Goal: Answer question/provide support: Answer question/provide support

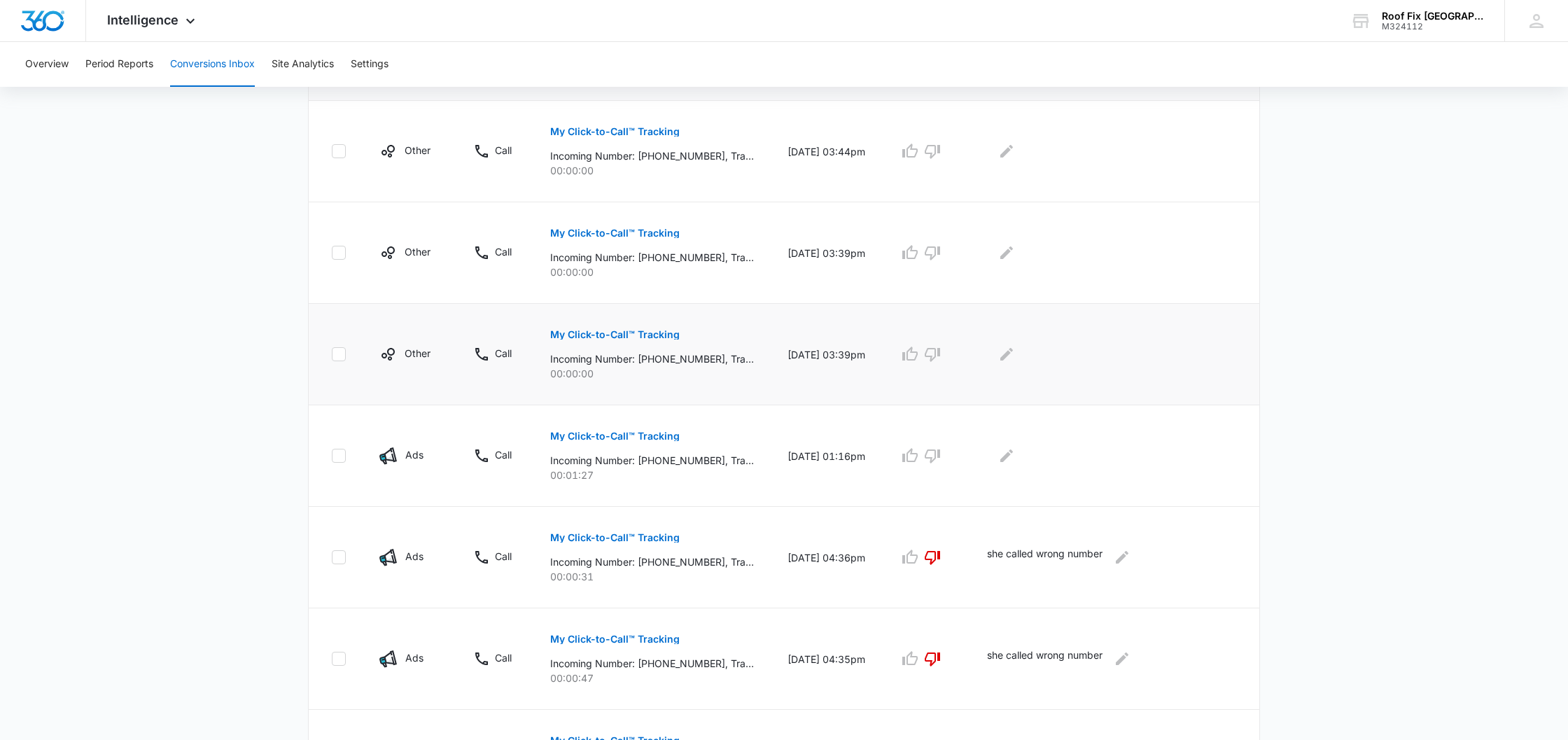
scroll to position [343, 0]
click at [656, 437] on p "My Click-to-Call™ Tracking" at bounding box center [615, 434] width 129 height 10
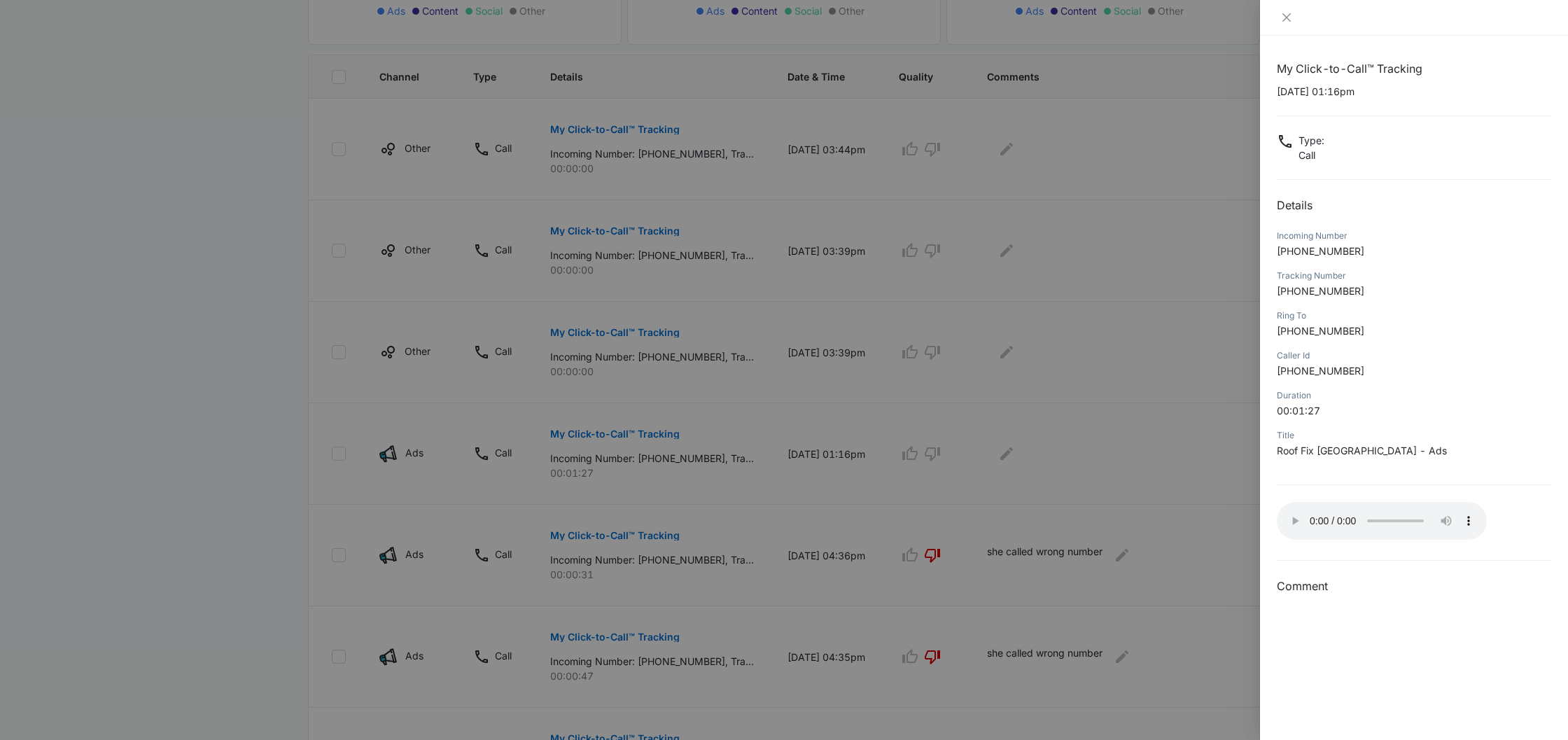
click at [1290, 513] on audio "Your browser does not support the audio tag." at bounding box center [1382, 520] width 210 height 38
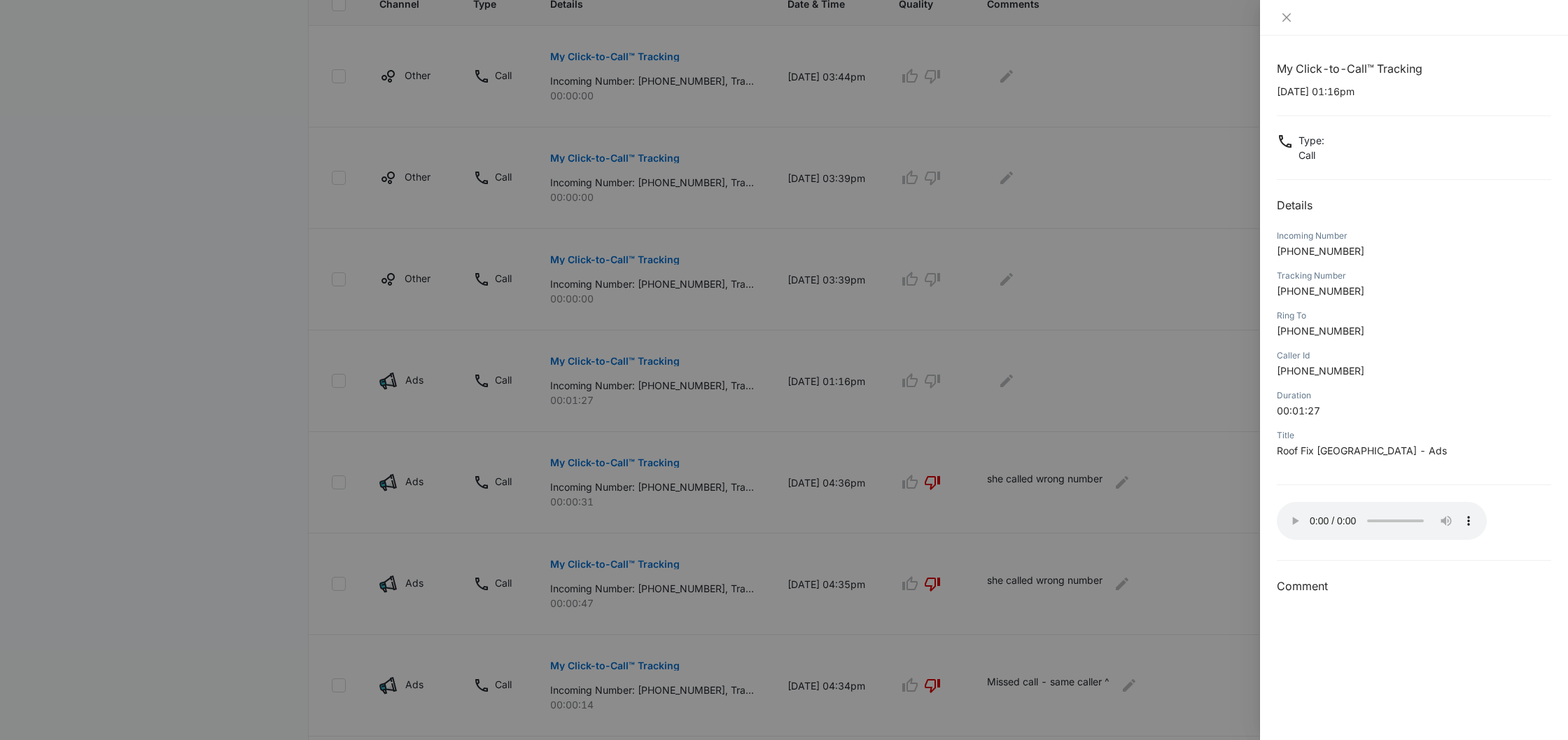
scroll to position [419, 0]
click at [1294, 518] on audio "Your browser does not support the audio tag." at bounding box center [1382, 520] width 210 height 38
click at [1290, 17] on icon "close" at bounding box center [1286, 18] width 11 height 11
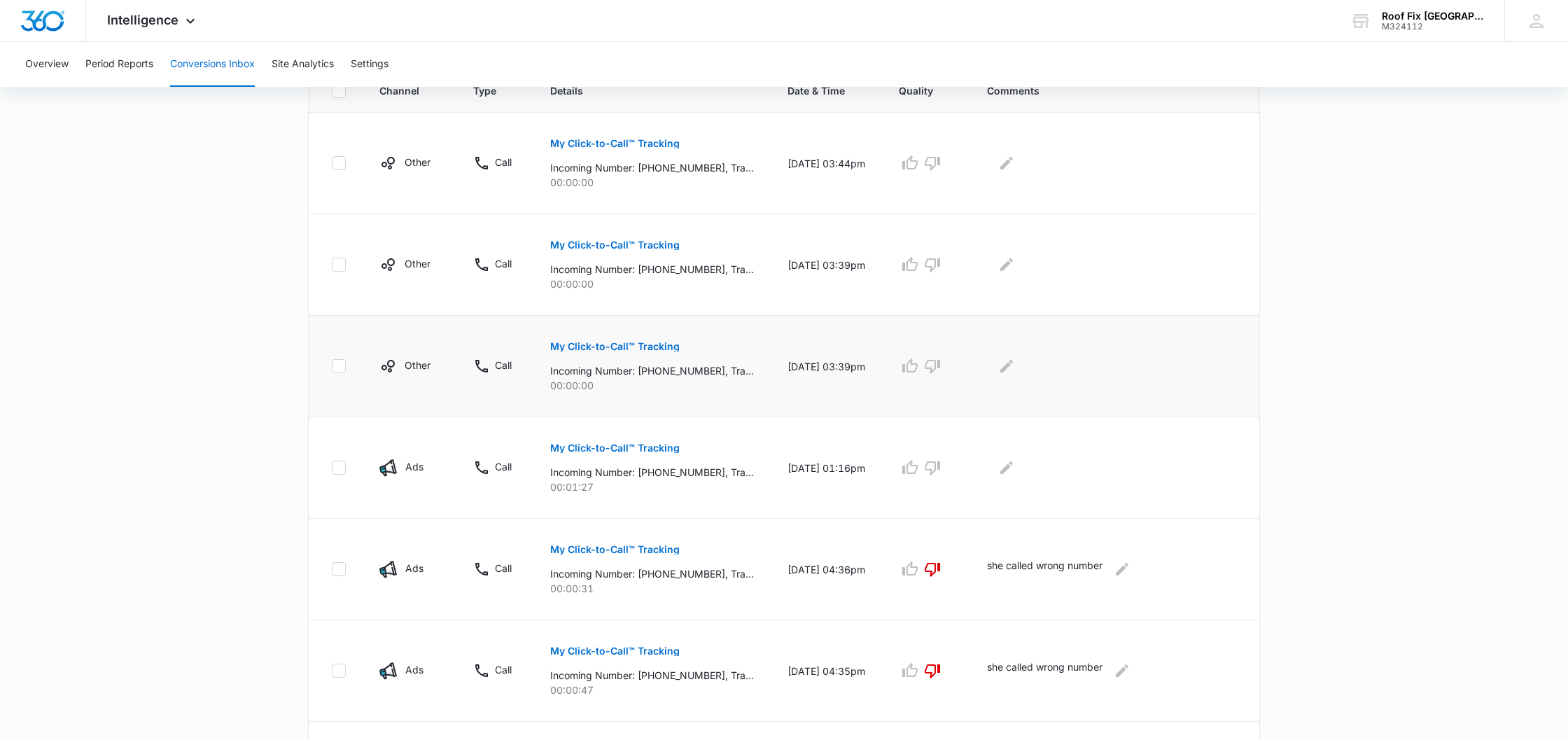
scroll to position [327, 0]
click at [917, 474] on icon "button" at bounding box center [909, 467] width 15 height 14
click at [1015, 472] on icon "Edit Comments" at bounding box center [1006, 468] width 17 height 17
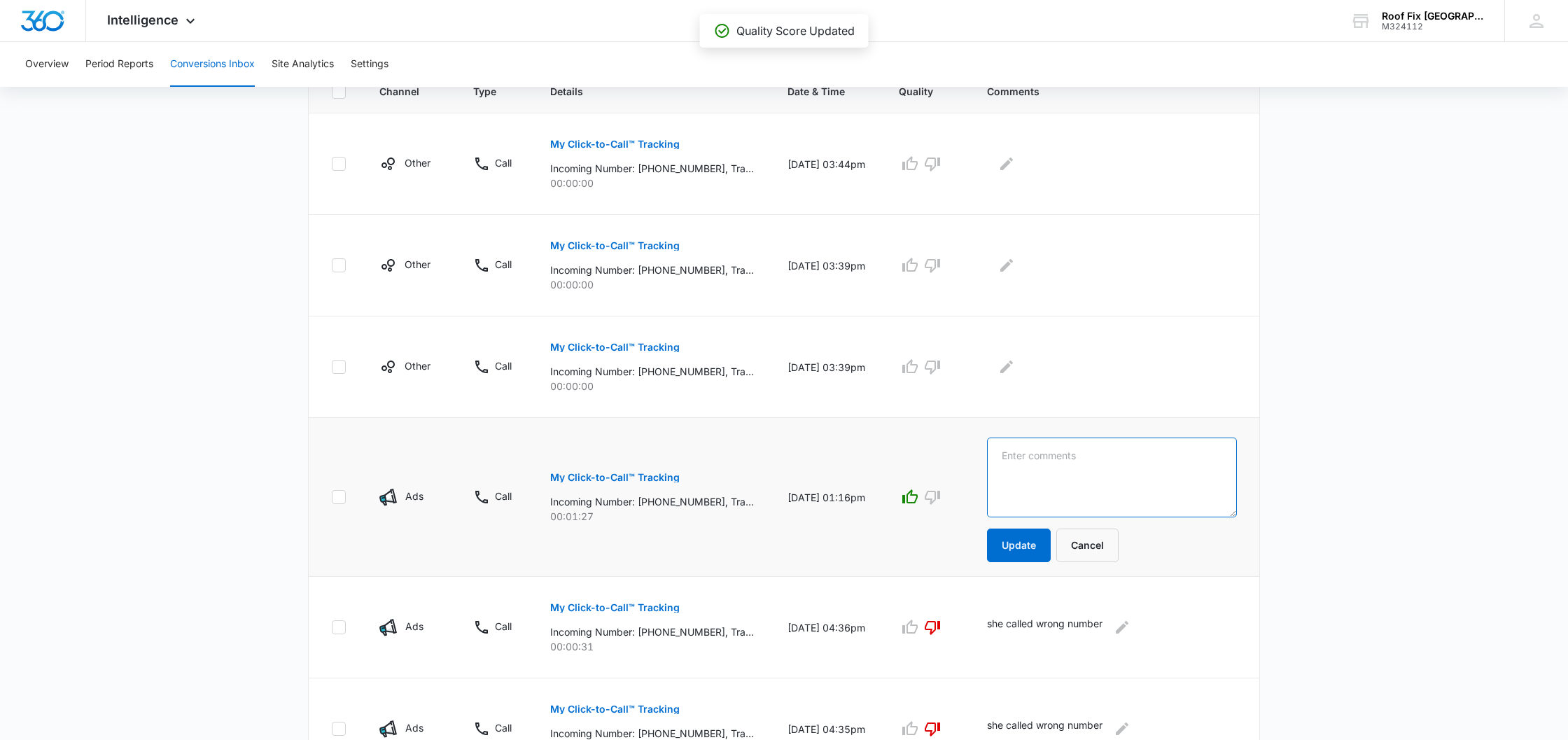
click at [1019, 472] on textarea at bounding box center [1111, 477] width 250 height 79
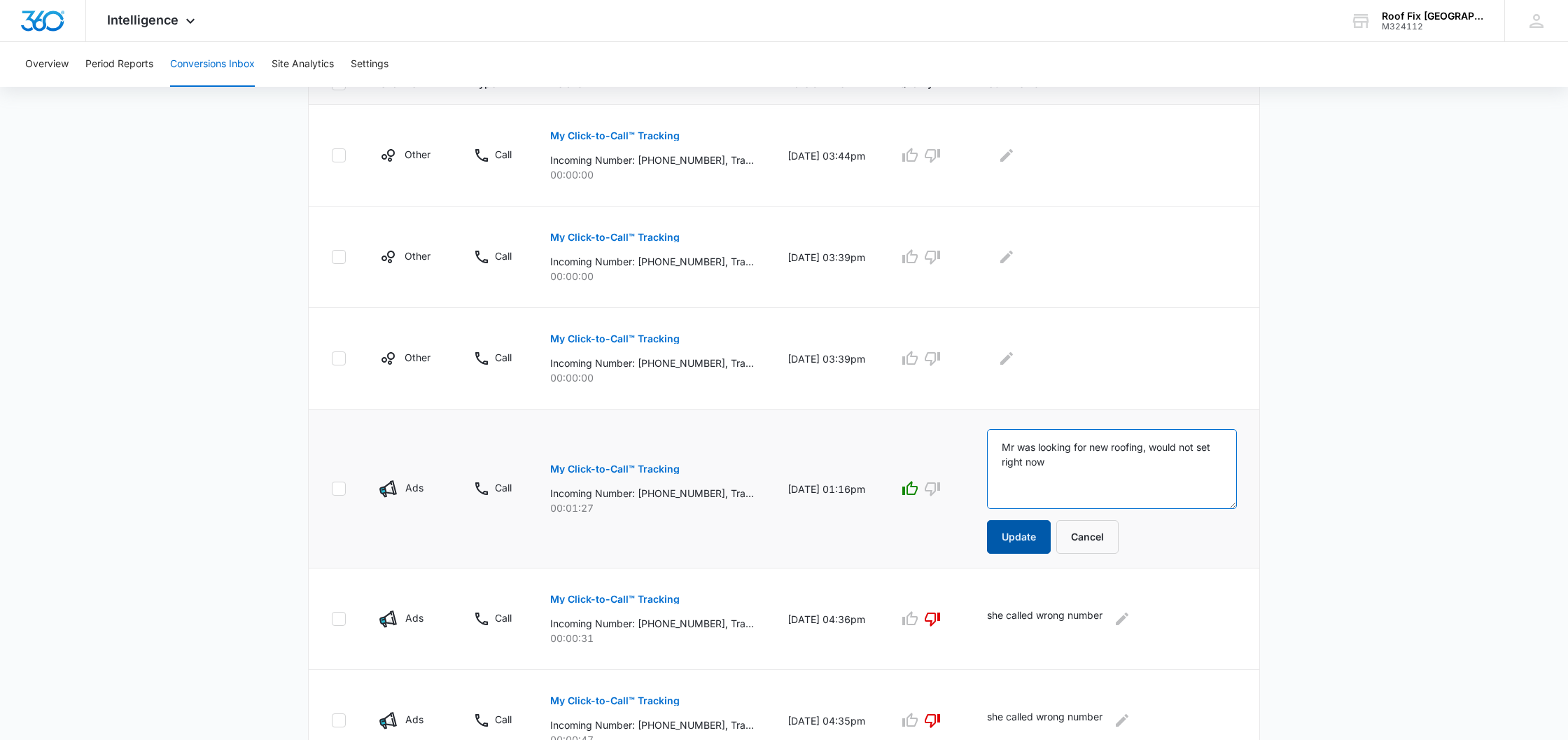
type textarea "Mr was looking for new roofing, would not set right now"
click at [1033, 547] on button "Update" at bounding box center [1018, 537] width 63 height 34
click at [1030, 539] on button "Update" at bounding box center [1018, 537] width 63 height 34
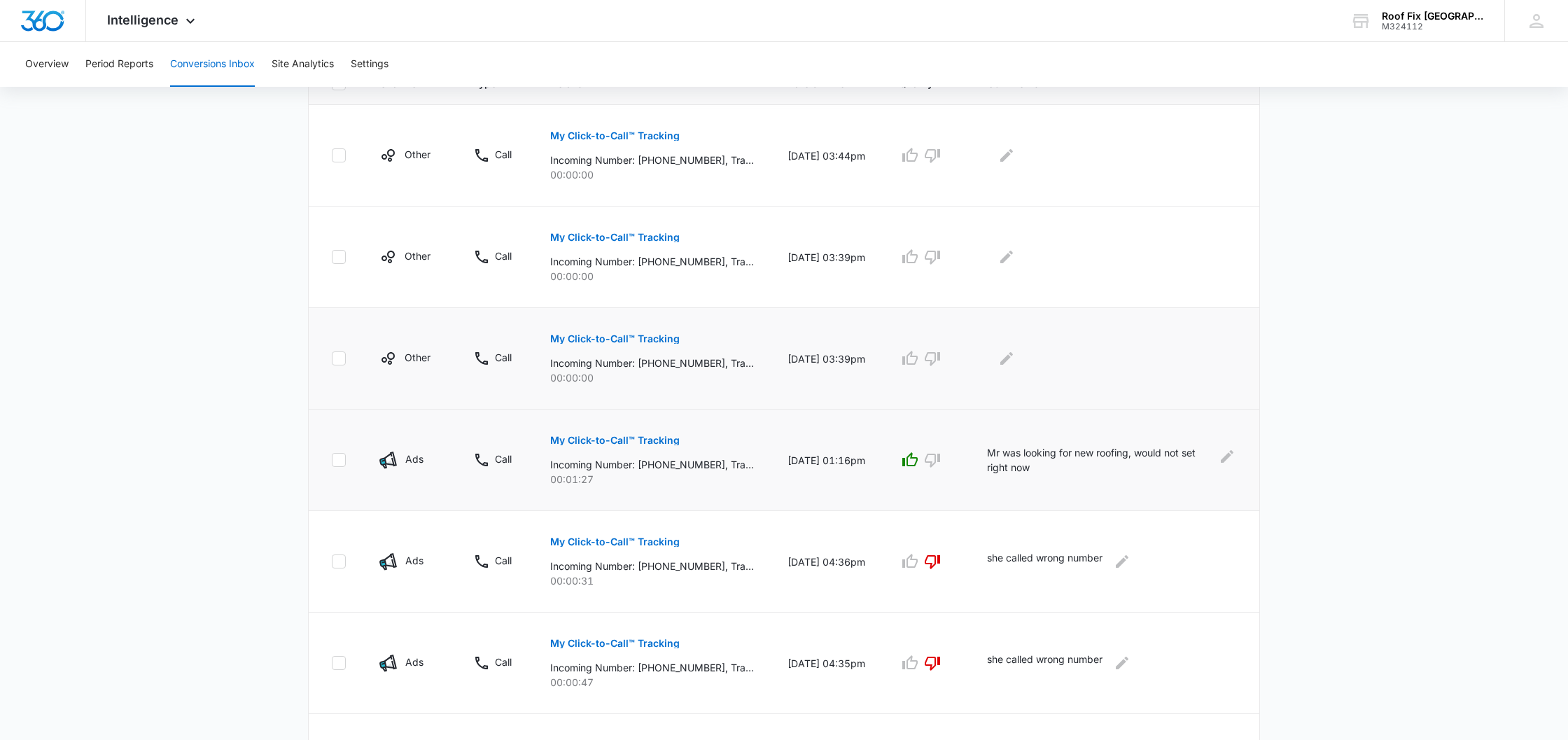
click at [668, 343] on p "My Click-to-Call™ Tracking" at bounding box center [615, 339] width 129 height 10
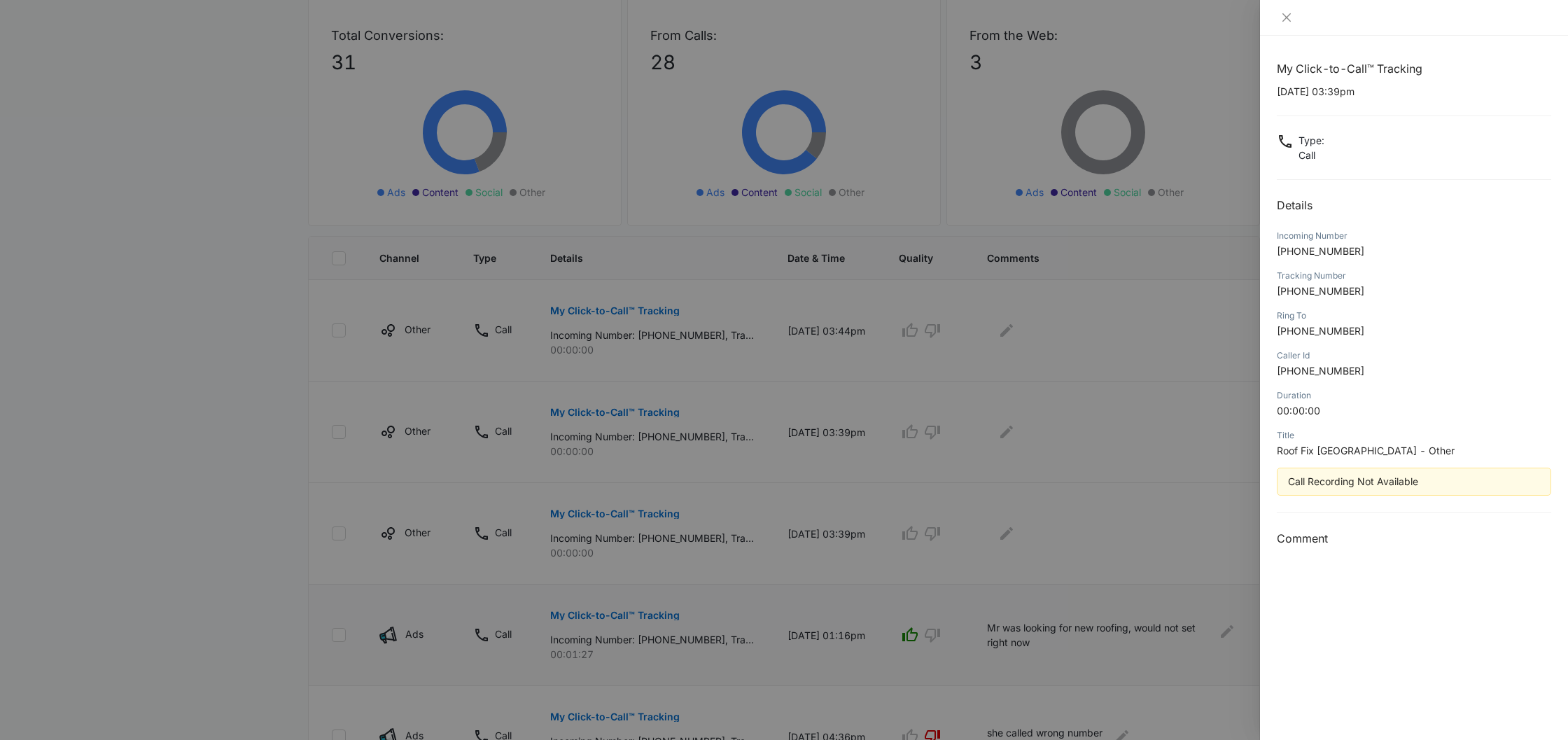
scroll to position [160, 0]
click at [853, 502] on div at bounding box center [784, 370] width 1568 height 740
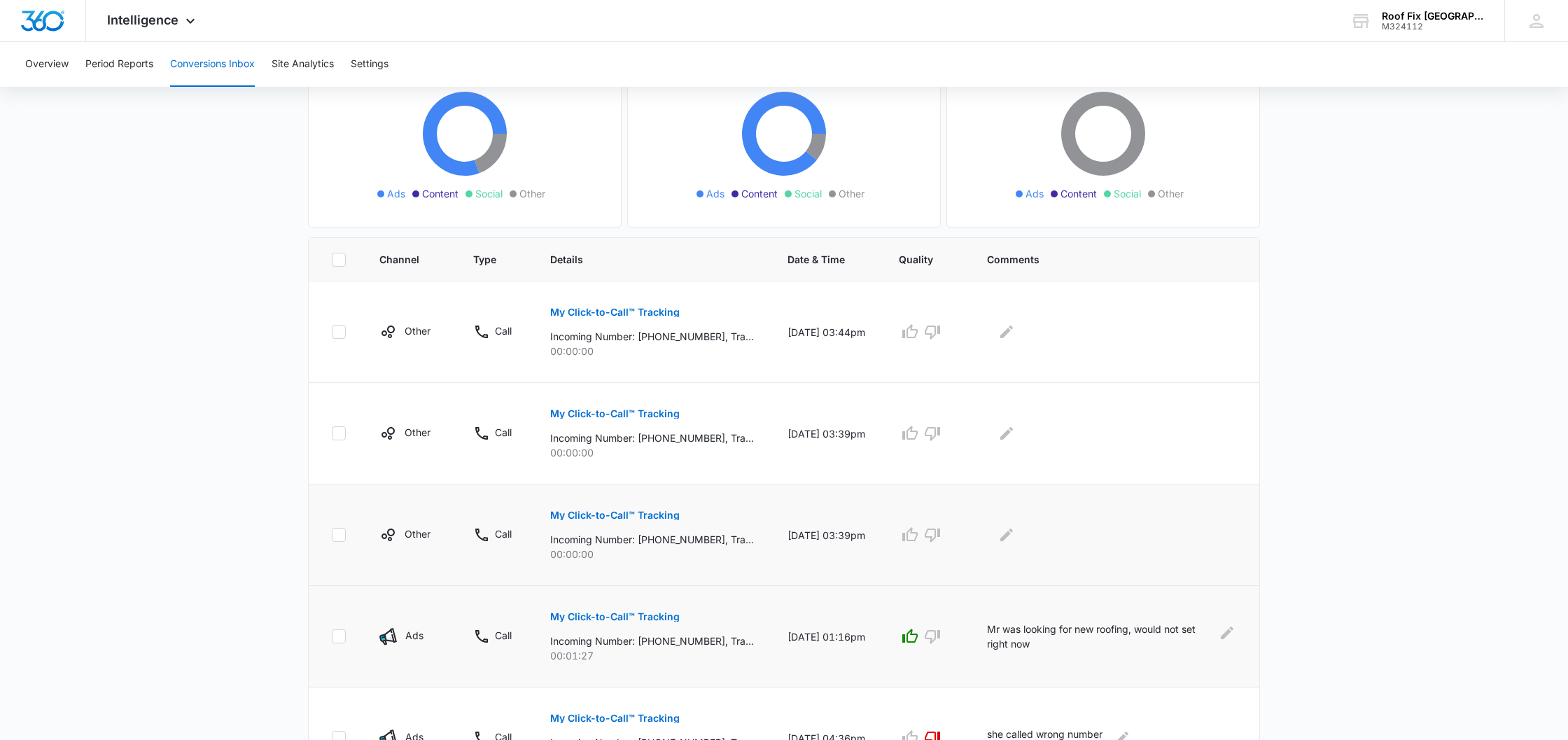
click at [936, 531] on icon "button" at bounding box center [932, 535] width 17 height 17
click at [1015, 538] on icon "Edit Comments" at bounding box center [1006, 535] width 17 height 17
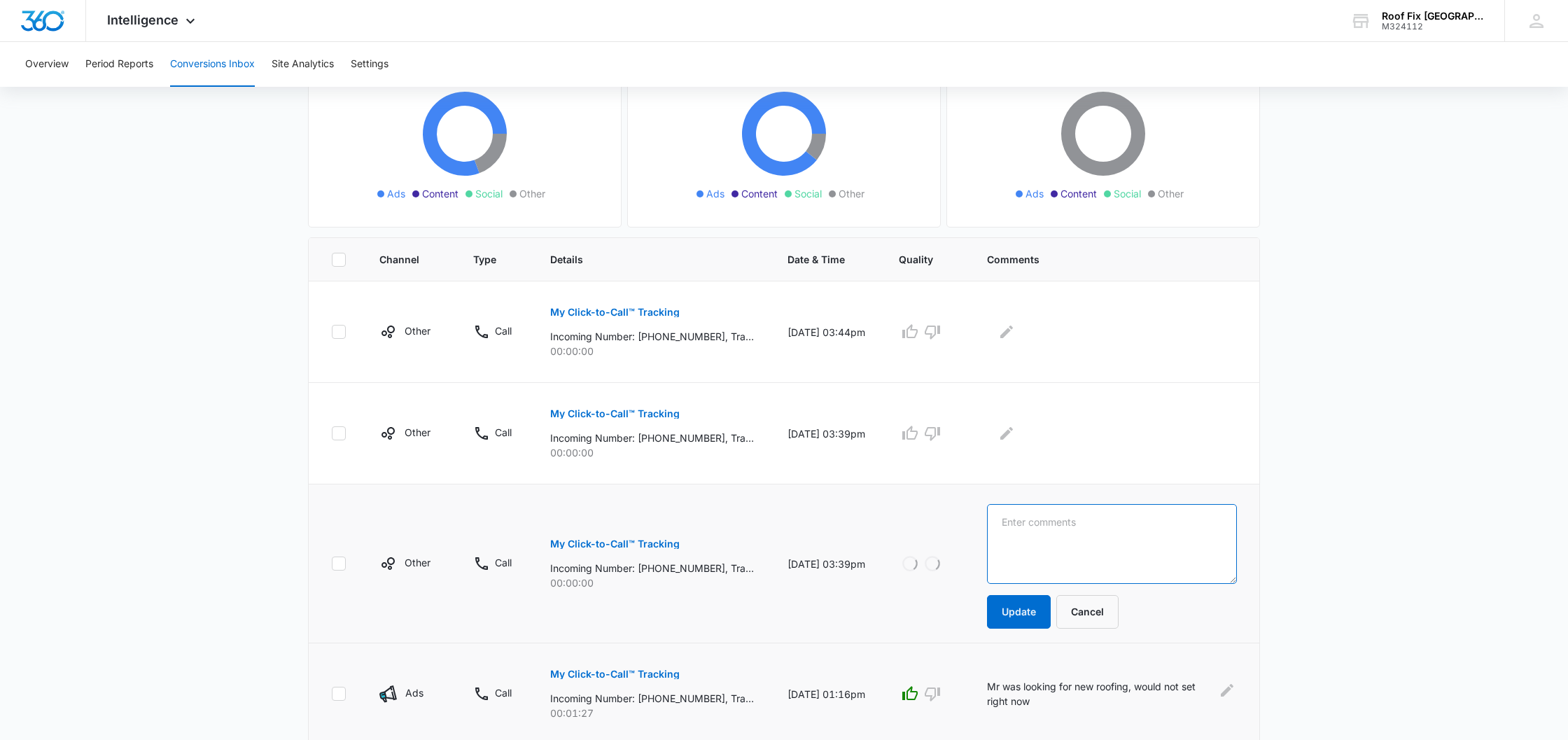
click at [1032, 532] on textarea at bounding box center [1111, 543] width 250 height 79
type textarea "T"
type textarea "When I call this number it says, the number you have dialed is not in services"
click at [1031, 619] on button "Update" at bounding box center [1018, 612] width 63 height 34
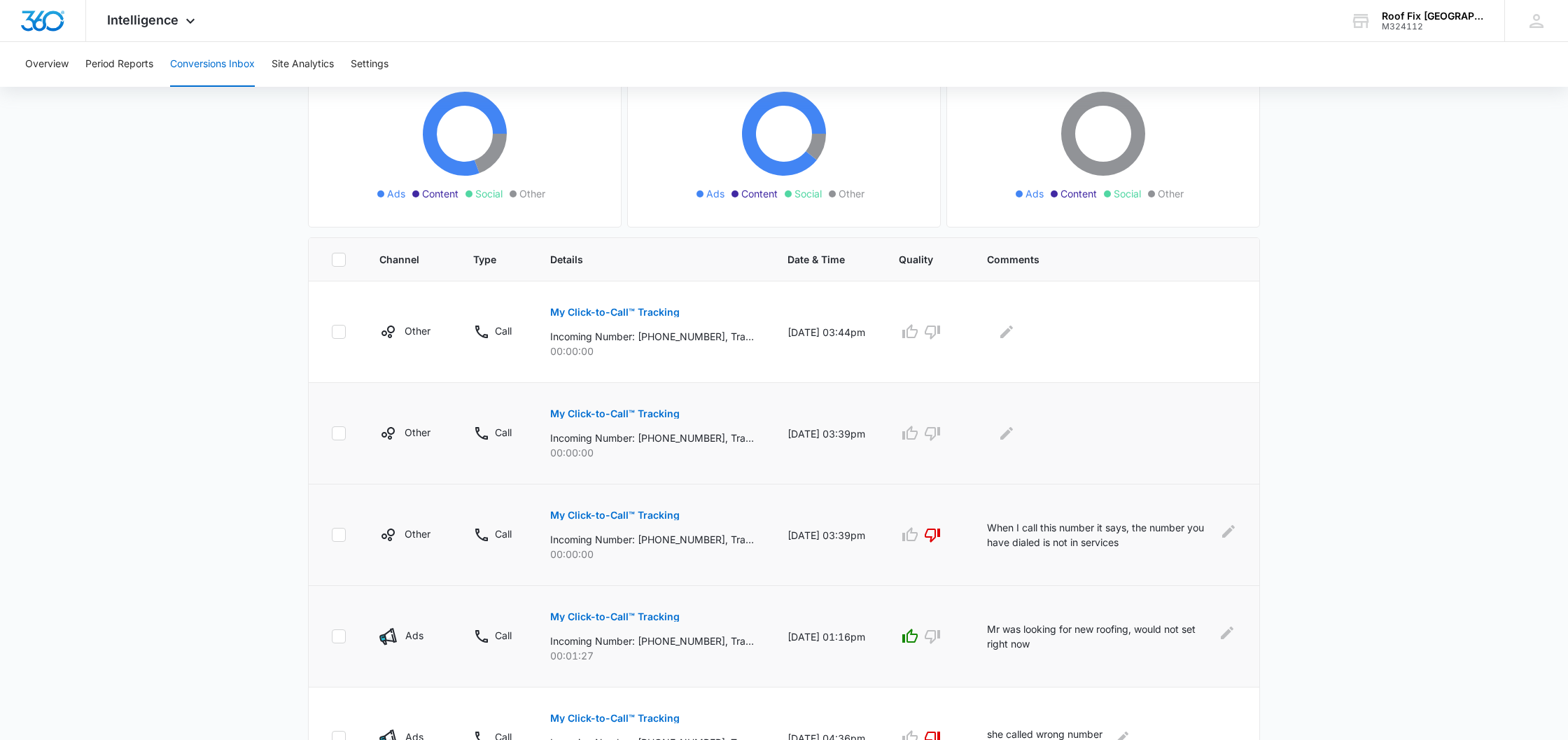
click at [930, 435] on icon "button" at bounding box center [932, 433] width 15 height 14
click at [1006, 434] on icon "Edit Comments" at bounding box center [1006, 433] width 13 height 13
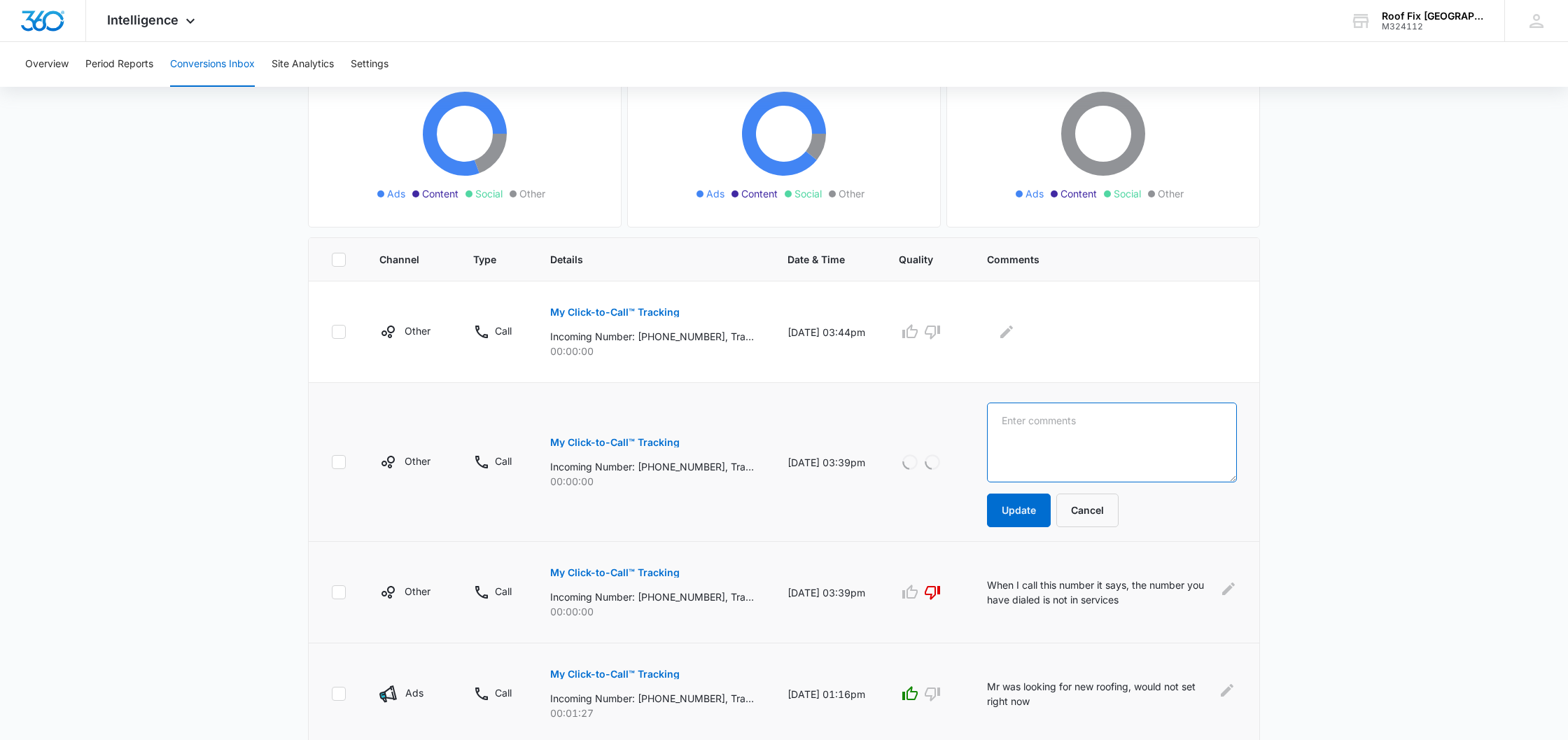
click at [1011, 429] on textarea at bounding box center [1111, 442] width 250 height 79
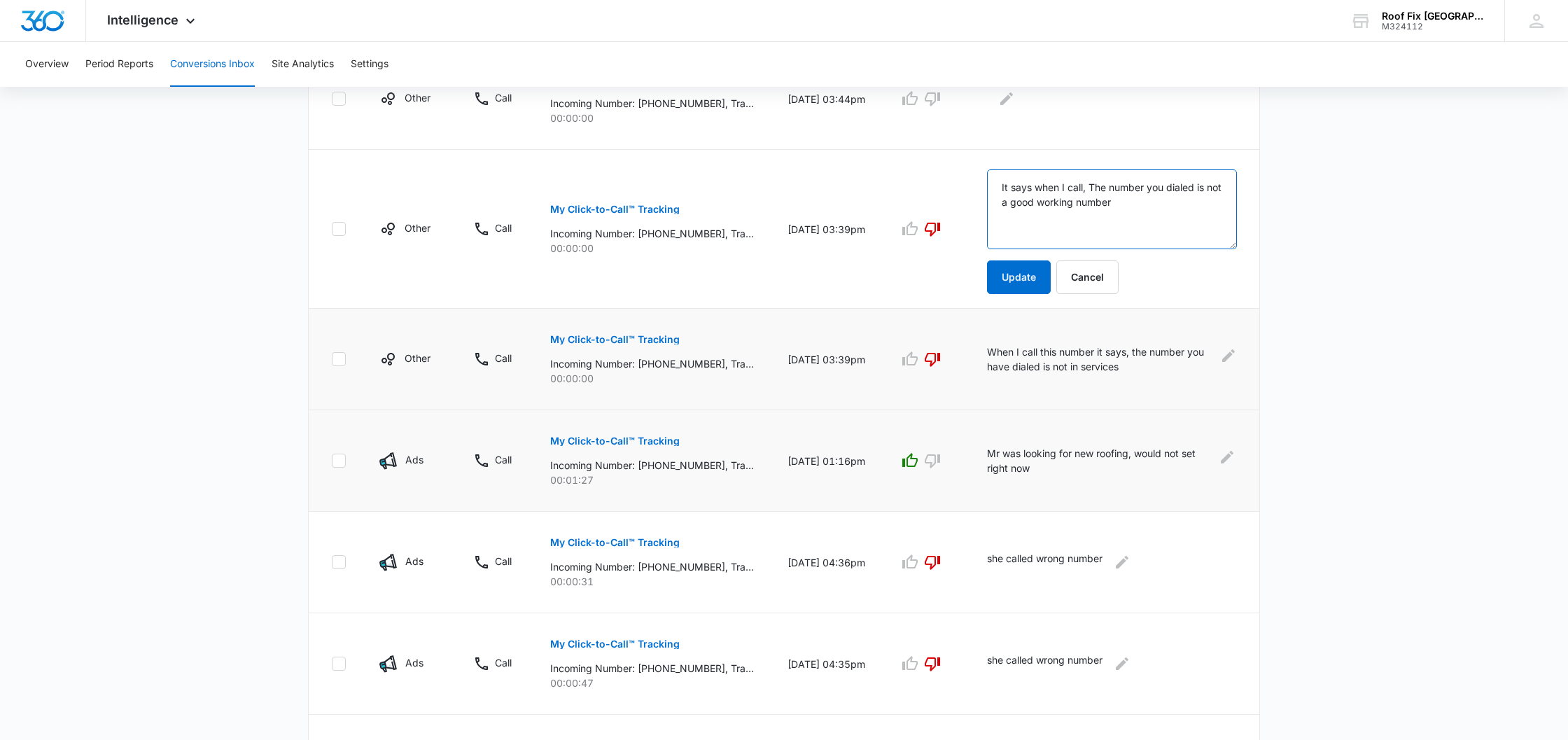
scroll to position [392, 0]
type textarea "It says when I call, The number you dialed is not a good working number"
click at [1030, 283] on button "Update" at bounding box center [1018, 278] width 63 height 34
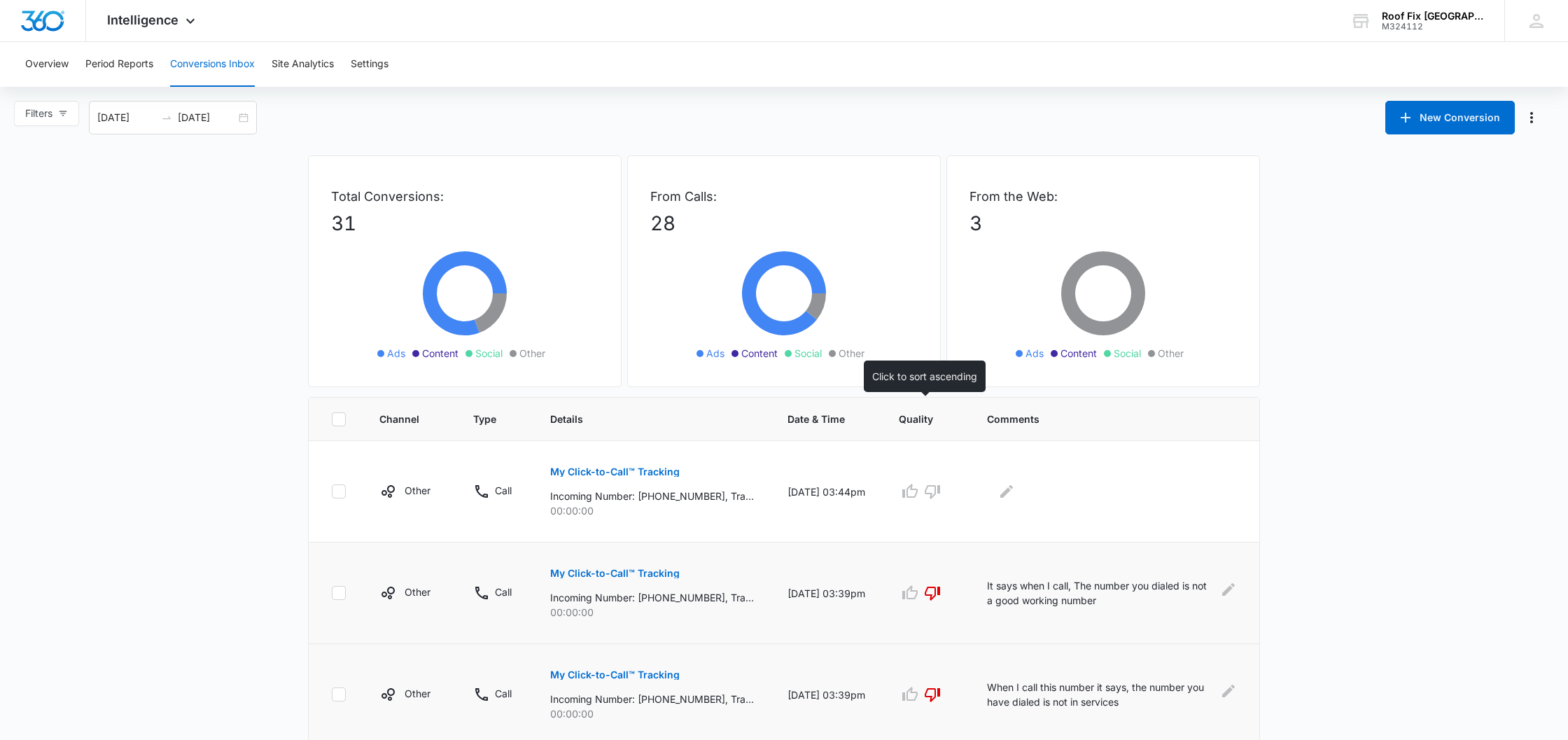
scroll to position [0, 0]
click at [925, 495] on icon "button" at bounding box center [932, 491] width 17 height 17
click at [1004, 494] on icon "Edit Comments" at bounding box center [1006, 491] width 13 height 13
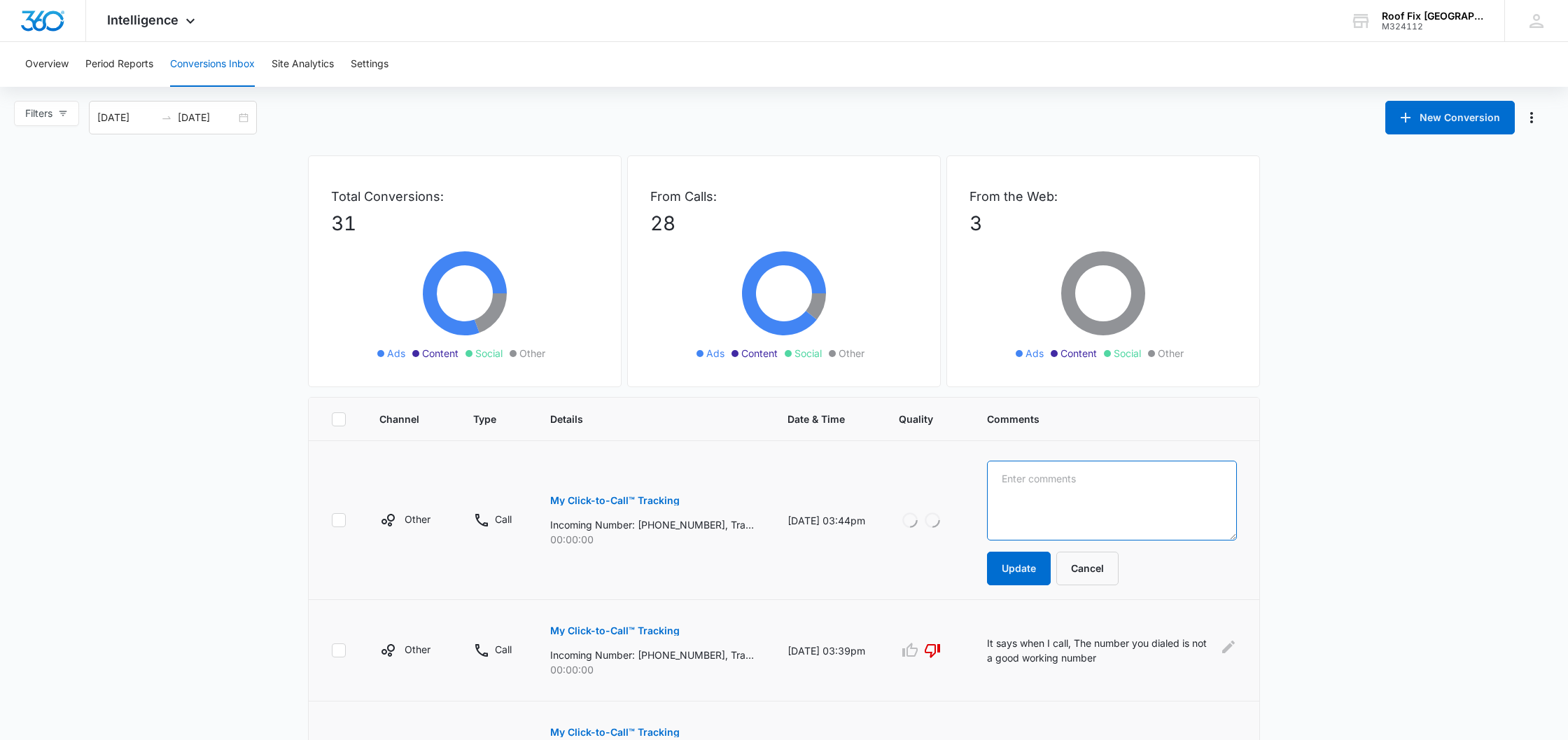
click at [1010, 490] on textarea at bounding box center [1111, 500] width 250 height 79
type textarea "and this is our voicemail system number"
click at [1016, 565] on button "Update" at bounding box center [1018, 568] width 63 height 34
